Goal: Information Seeking & Learning: Learn about a topic

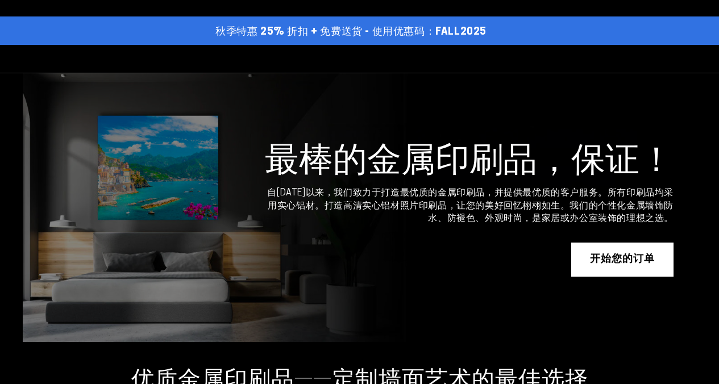
select select "**********"
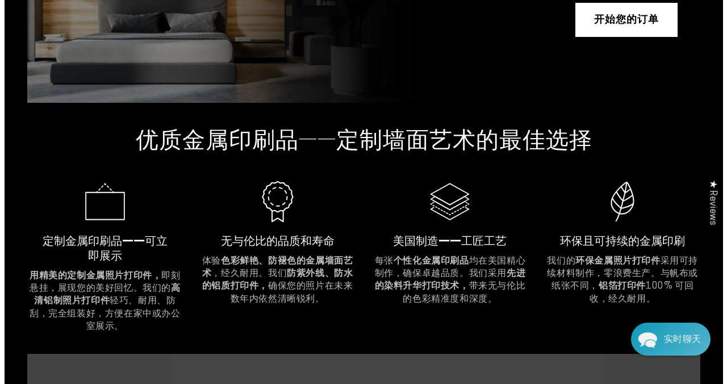
scroll to position [213, 0]
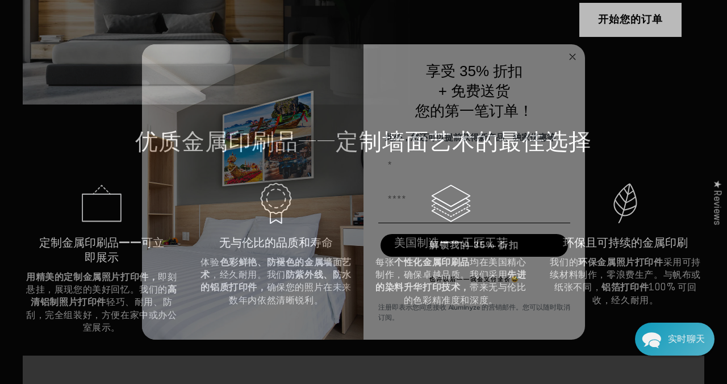
click at [574, 51] on circle "关闭对话框" at bounding box center [572, 56] width 13 height 13
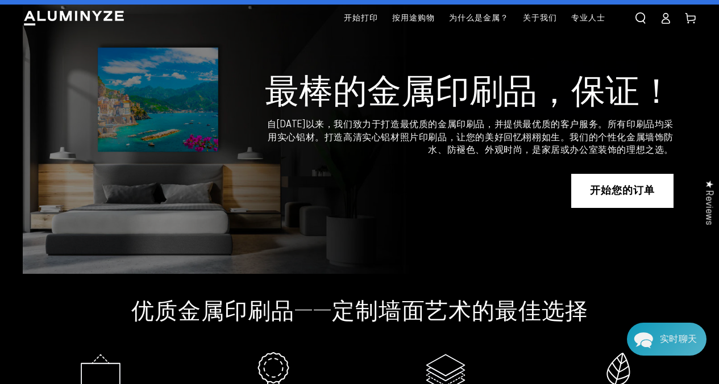
scroll to position [111, 0]
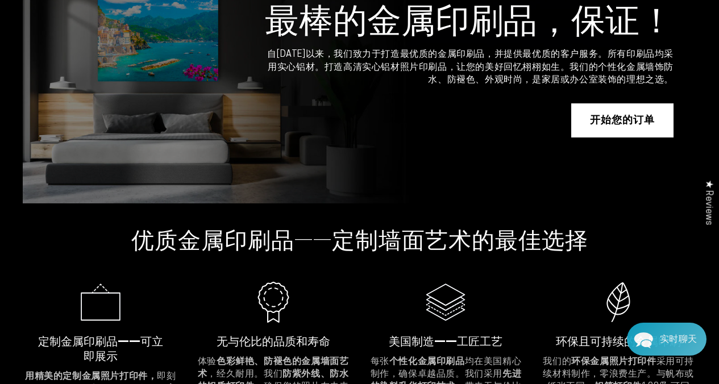
click at [633, 126] on font "开始您的订单" at bounding box center [622, 121] width 65 height 12
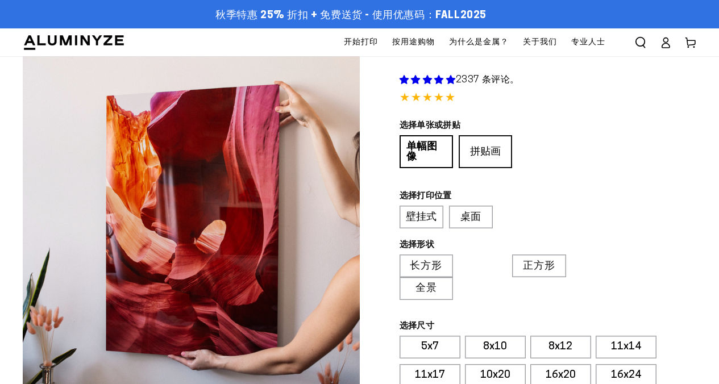
click at [496, 157] on link "拼贴画" at bounding box center [484, 151] width 53 height 33
select select "**********"
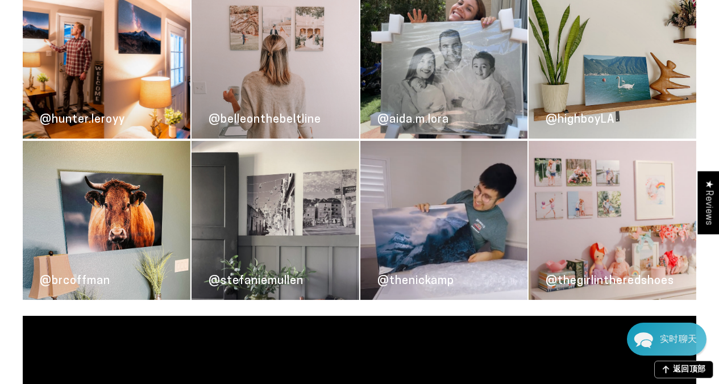
scroll to position [798, 0]
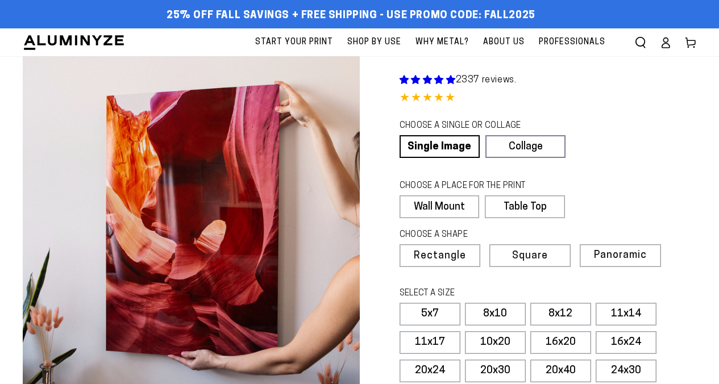
select select "**********"
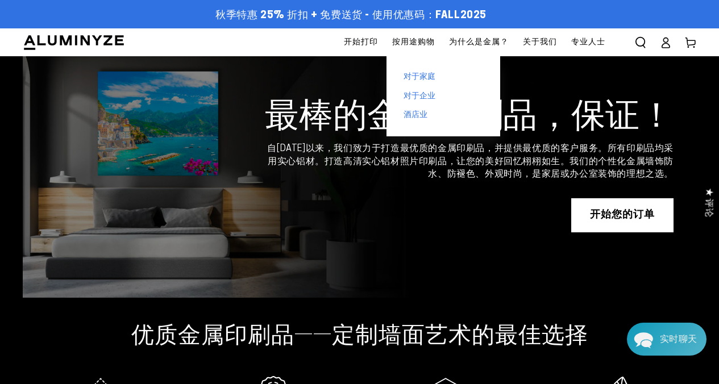
click at [428, 71] on link "对于家庭" at bounding box center [443, 77] width 114 height 19
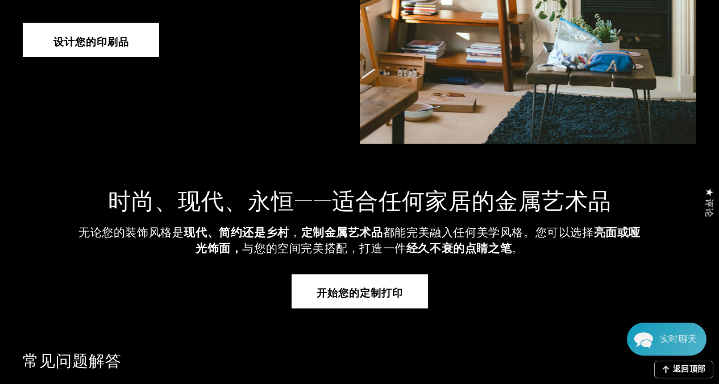
scroll to position [1942, 0]
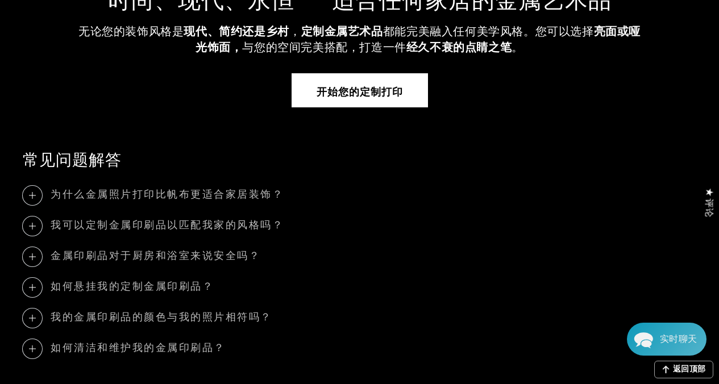
click at [183, 251] on font "金属印刷品对于厨房和浴室来说安全吗？" at bounding box center [156, 256] width 210 height 11
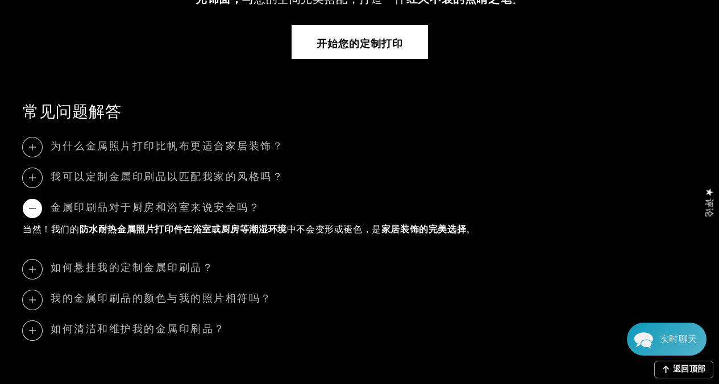
scroll to position [2010, 0]
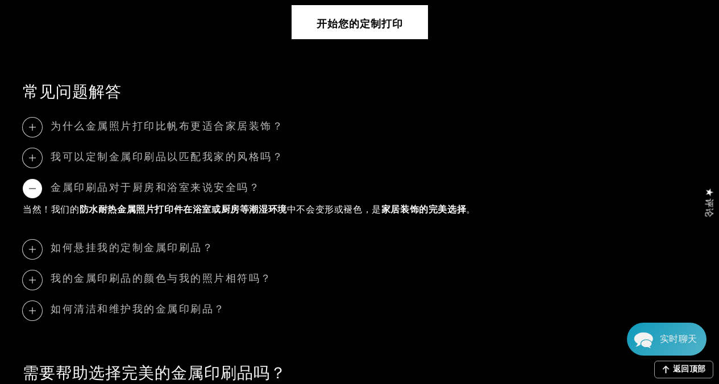
click at [200, 248] on font "如何悬挂我的定制金属印刷品？" at bounding box center [132, 248] width 163 height 11
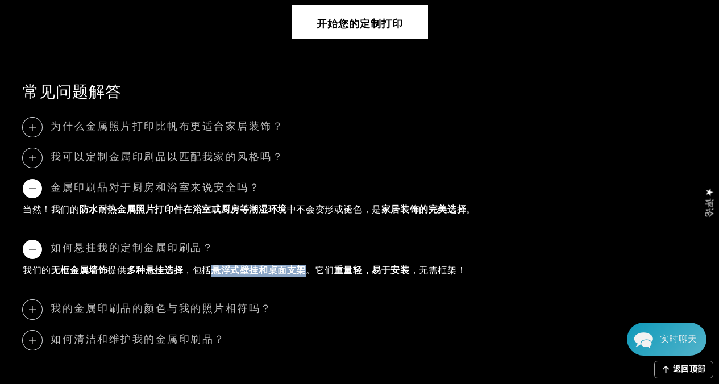
drag, startPoint x: 214, startPoint y: 269, endPoint x: 304, endPoint y: 269, distance: 90.9
click at [304, 269] on font "悬浮式壁挂和桌面支架" at bounding box center [258, 270] width 94 height 9
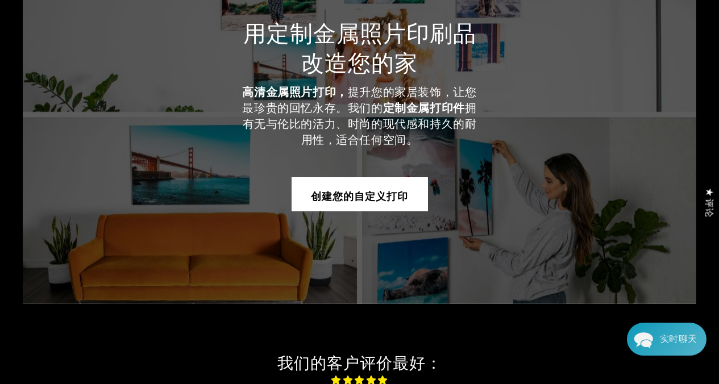
scroll to position [0, 0]
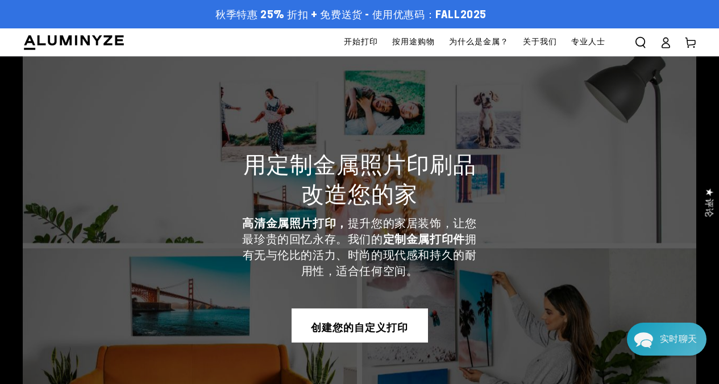
click at [362, 40] on font "开始打印" at bounding box center [361, 42] width 34 height 9
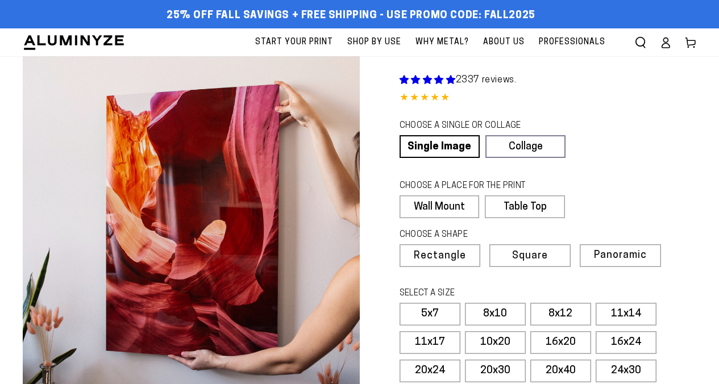
select select "**********"
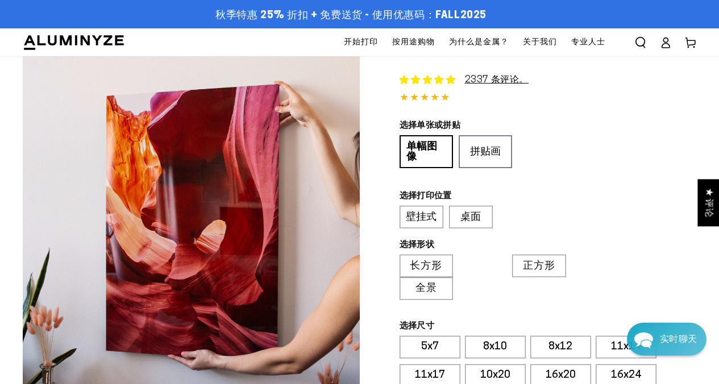
click at [73, 36] on img at bounding box center [74, 42] width 102 height 17
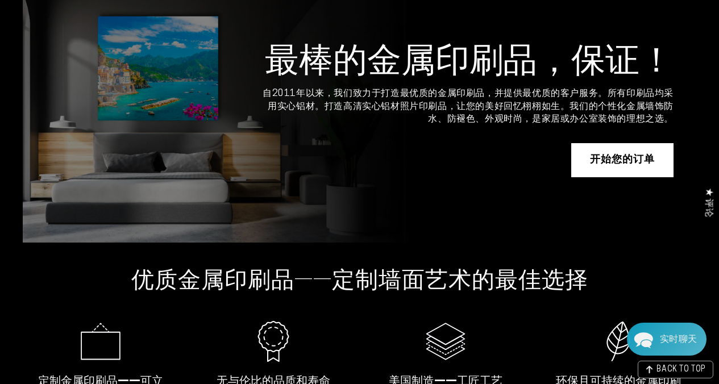
scroll to position [314, 0]
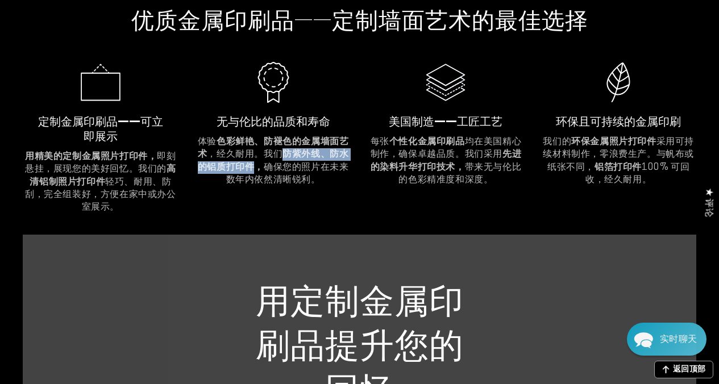
drag, startPoint x: 283, startPoint y: 154, endPoint x: 253, endPoint y: 166, distance: 33.1
click at [253, 166] on font "防紫外线、防水的铝质打印件，" at bounding box center [273, 161] width 151 height 22
copy font "防紫外线、防水的铝质打印件"
click at [352, 174] on ul ".cls-1{fill:#3a56a6;} 定制金属印刷品——可立即展示 用精美的定制金属照片打印件， 即刻悬挂，展现您的美好回忆。我们的 高清铝制照片打印件…" at bounding box center [359, 137] width 673 height 155
drag, startPoint x: 285, startPoint y: 153, endPoint x: 347, endPoint y: 157, distance: 62.1
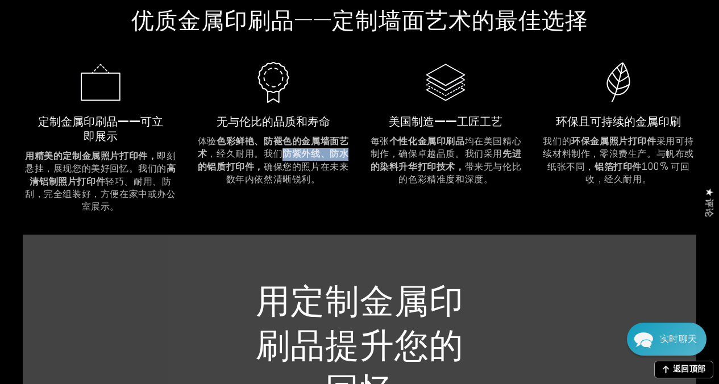
click at [347, 157] on font "防紫外线、防水的铝质打印件，" at bounding box center [273, 161] width 151 height 22
copy font "防紫外线、防水"
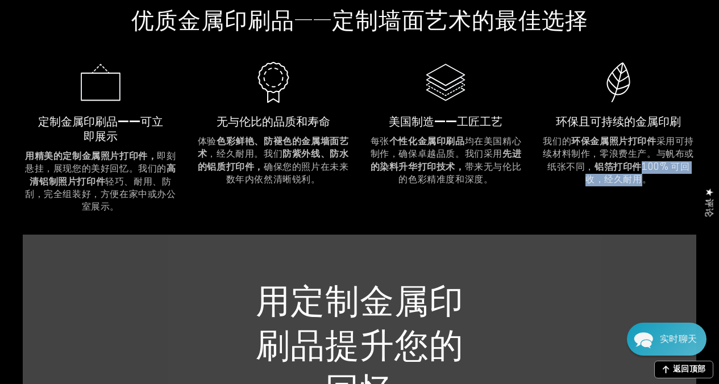
drag, startPoint x: 644, startPoint y: 162, endPoint x: 645, endPoint y: 183, distance: 21.0
click at [645, 183] on font "100% 可回收，经久耐用。" at bounding box center [637, 174] width 104 height 22
copy font "100% 可回收，经久耐用"
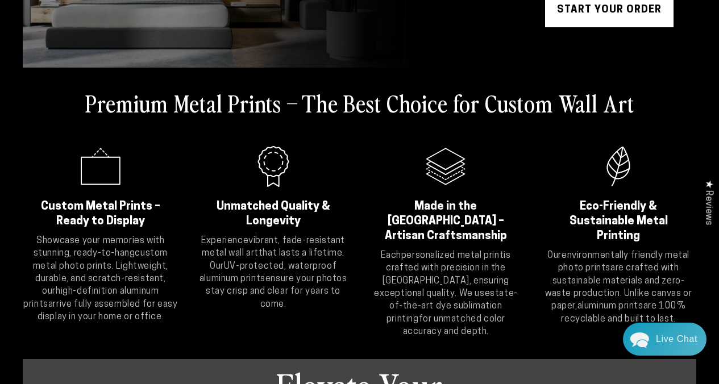
scroll to position [255, 0]
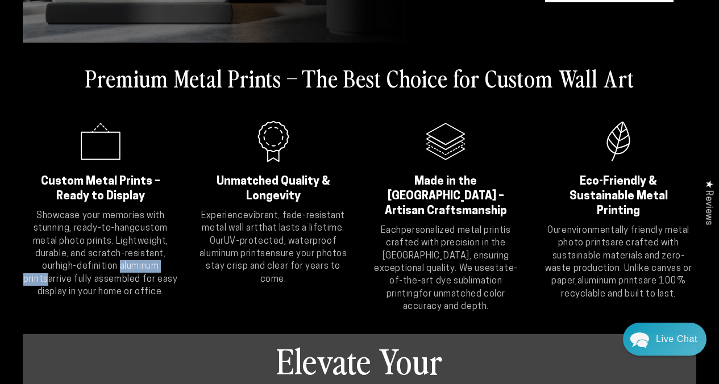
drag, startPoint x: 98, startPoint y: 269, endPoint x: 169, endPoint y: 270, distance: 71.0
click at [169, 270] on p "Showcase your memories with stunning, ready-to-hang custom metal photo prints .…" at bounding box center [101, 254] width 156 height 89
copy strong "aluminum prints"
